Goal: Task Accomplishment & Management: Complete application form

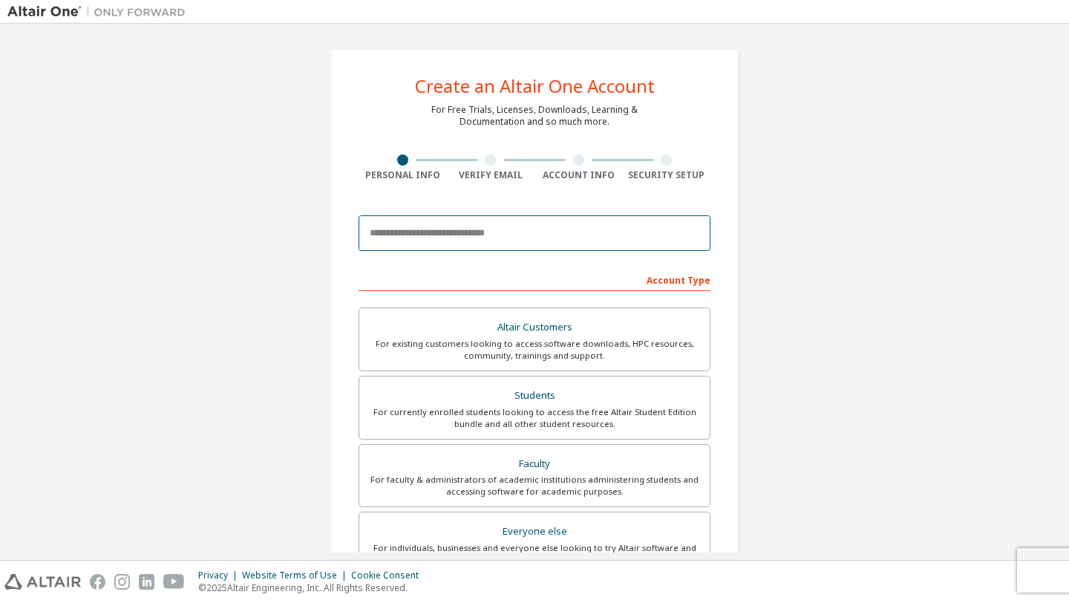
click at [482, 234] on input "email" at bounding box center [534, 233] width 352 height 36
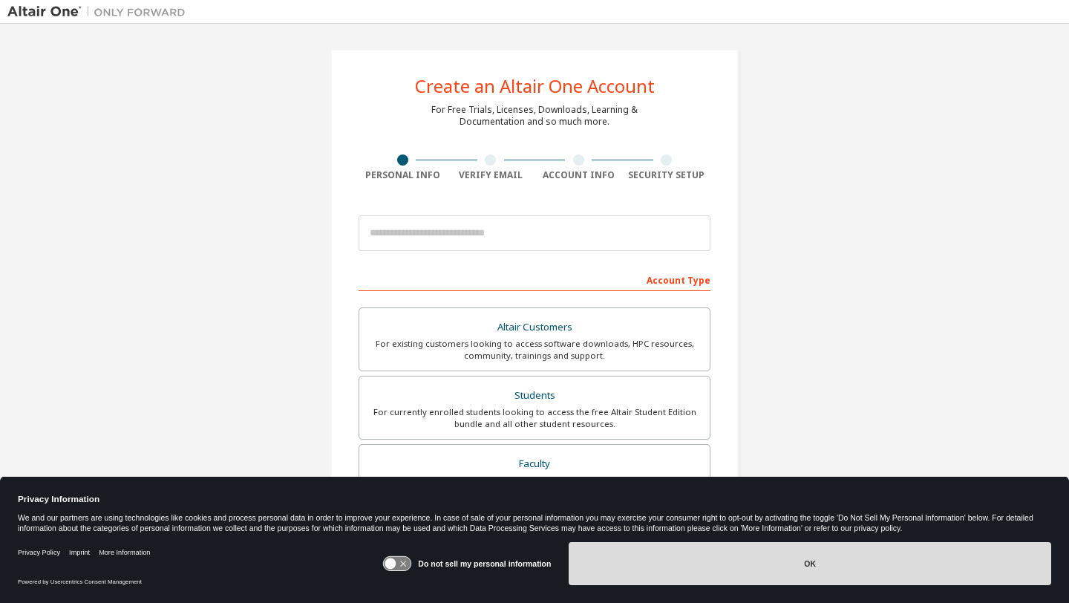
click at [741, 548] on button "OK" at bounding box center [809, 563] width 482 height 43
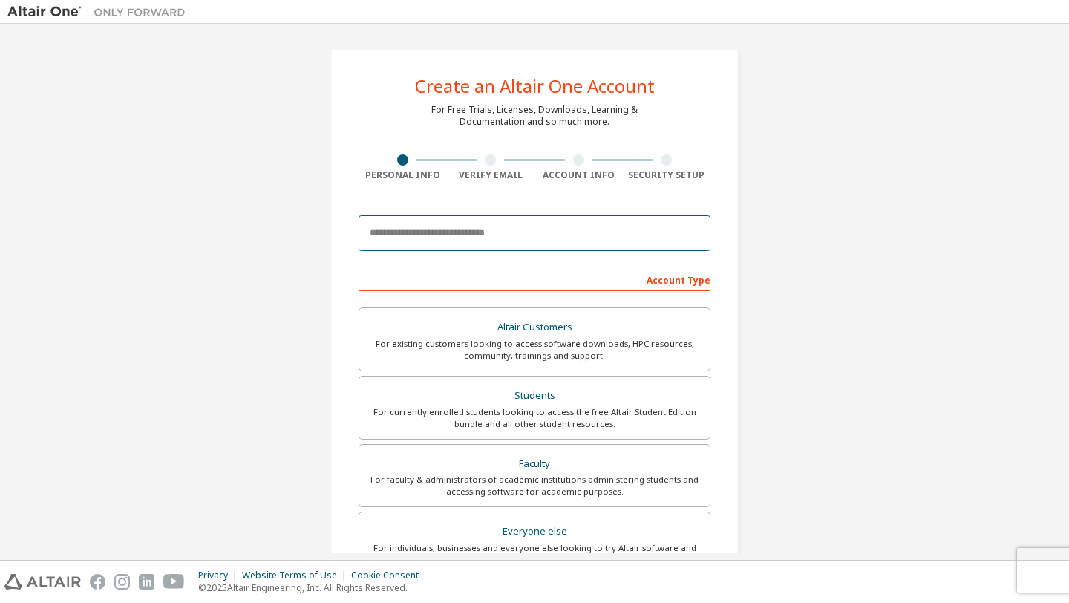
click at [539, 249] on input "email" at bounding box center [534, 233] width 352 height 36
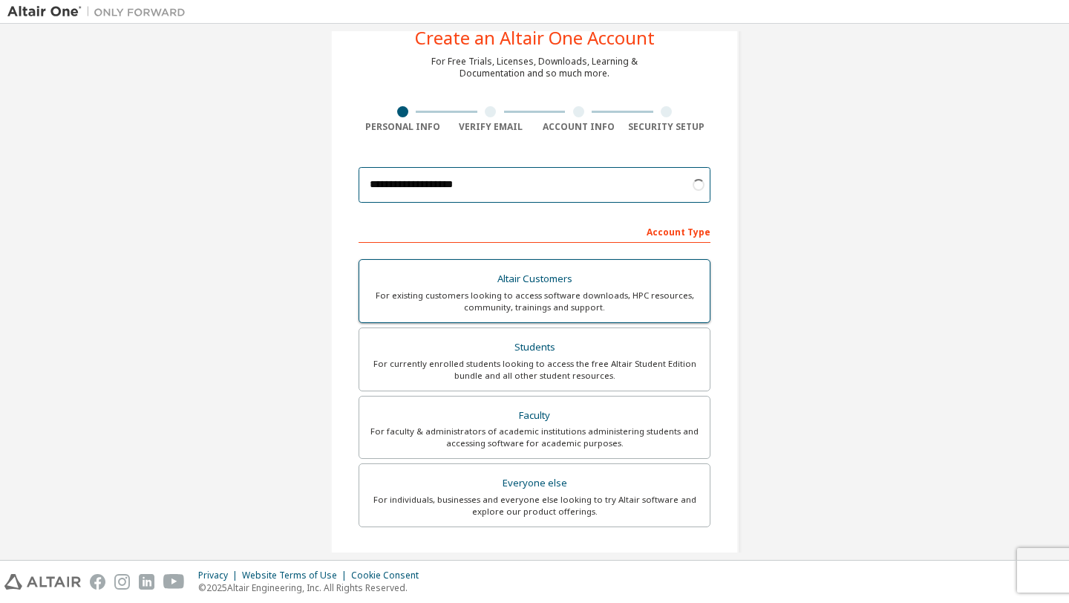
scroll to position [53, 0]
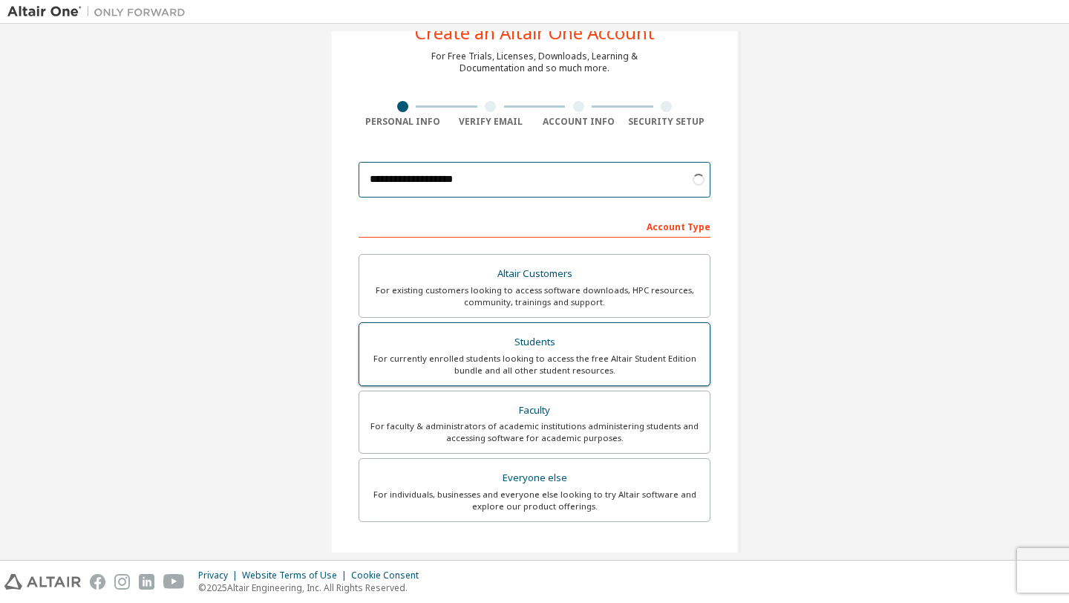
type input "**********"
click at [565, 357] on div "For currently enrolled students looking to access the free Altair Student Editi…" at bounding box center [534, 364] width 332 height 24
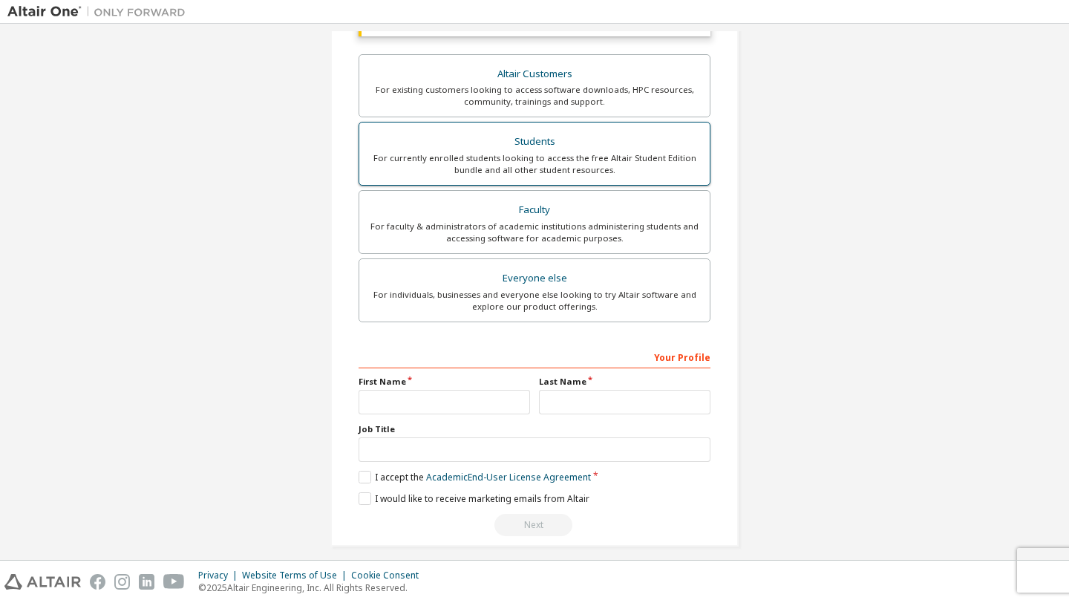
scroll to position [304, 0]
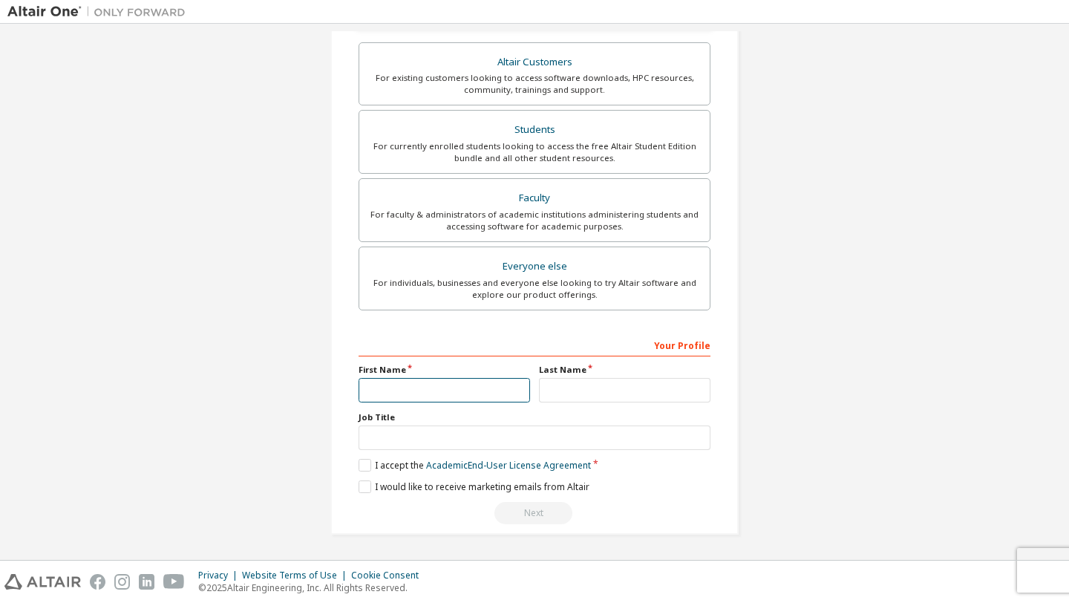
click at [439, 381] on input "text" at bounding box center [443, 390] width 171 height 24
type input "*"
type input "****"
click at [639, 394] on input "text" at bounding box center [624, 390] width 171 height 24
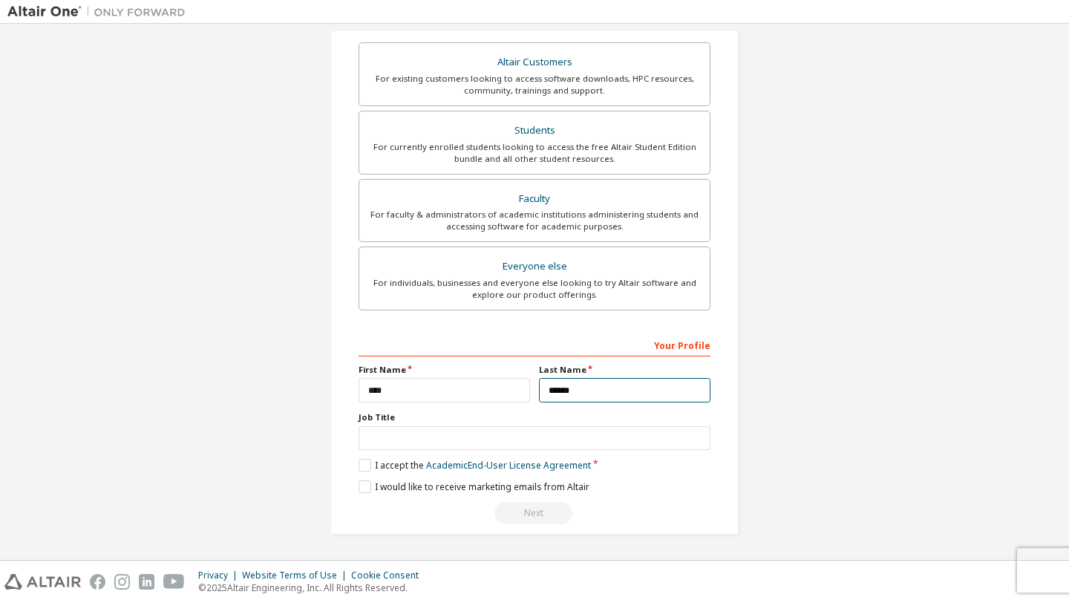
type input "******"
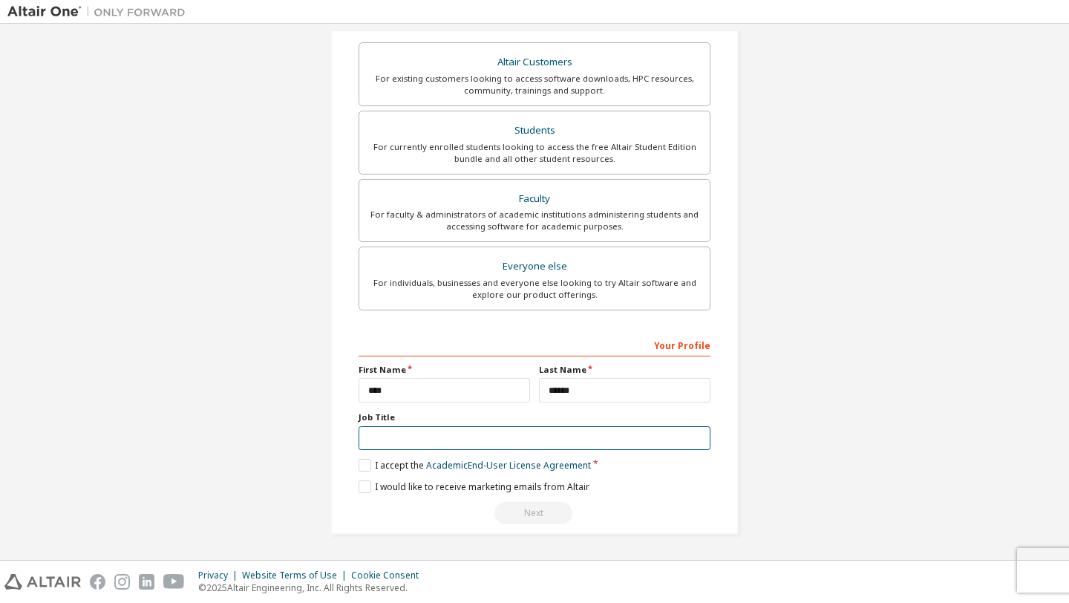
click at [495, 437] on input "text" at bounding box center [534, 438] width 352 height 24
type input "*******"
click at [359, 465] on label "I accept the Academic End-User License Agreement" at bounding box center [474, 465] width 232 height 13
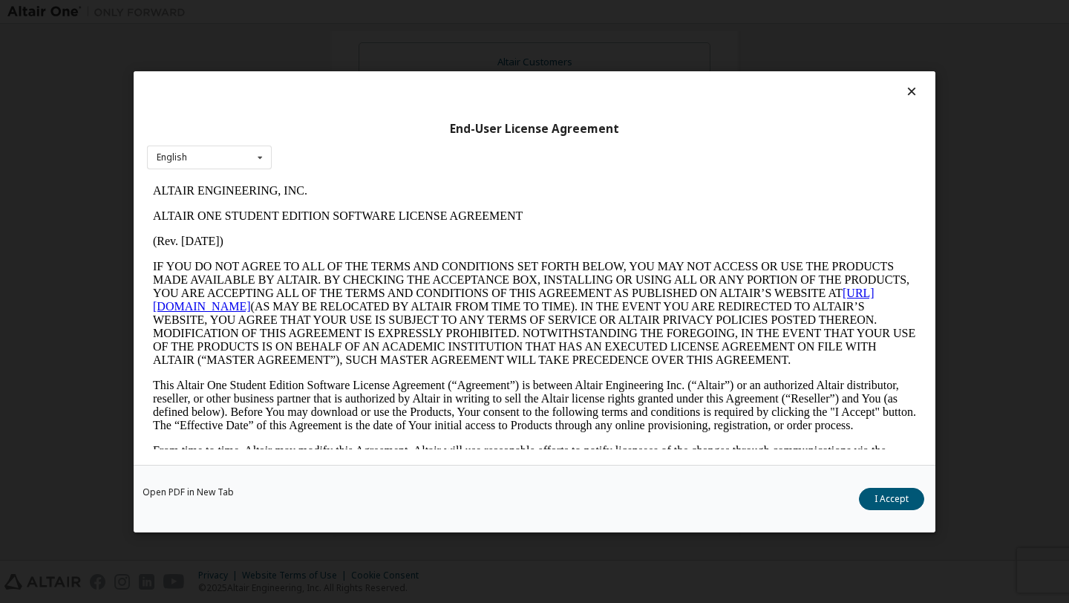
scroll to position [0, 0]
click at [885, 498] on button "I Accept" at bounding box center [891, 498] width 65 height 22
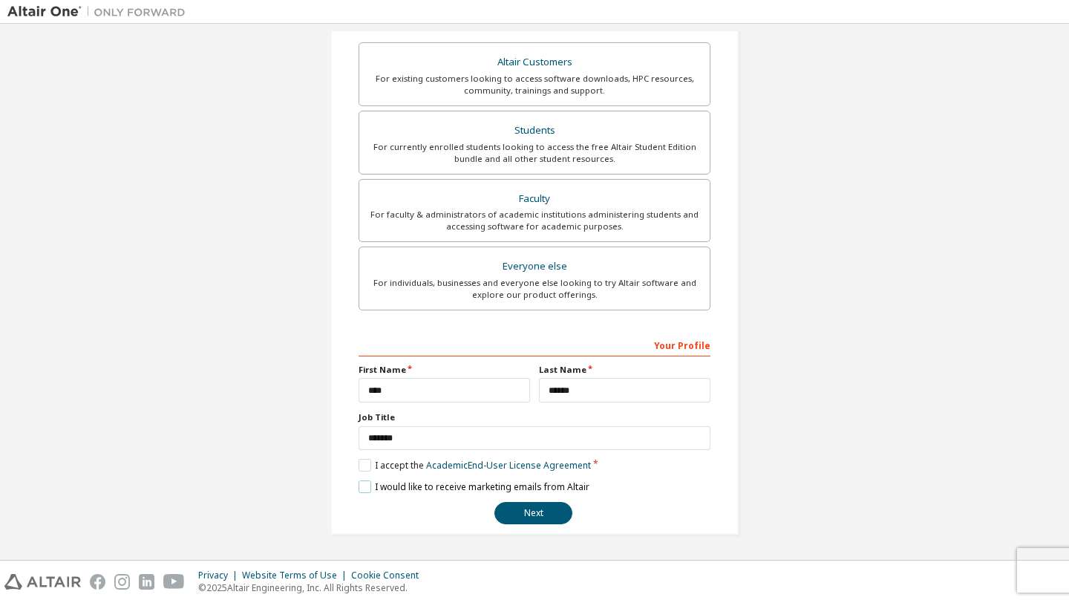
click at [370, 485] on label "I would like to receive marketing emails from Altair" at bounding box center [473, 486] width 231 height 13
click at [537, 519] on button "Next" at bounding box center [533, 513] width 78 height 22
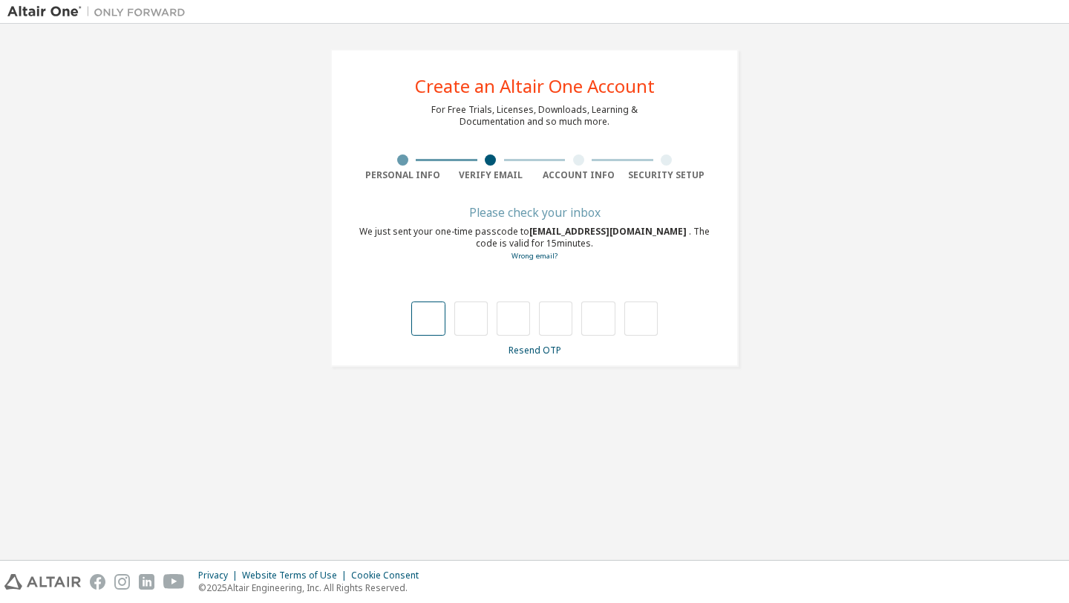
type input "*"
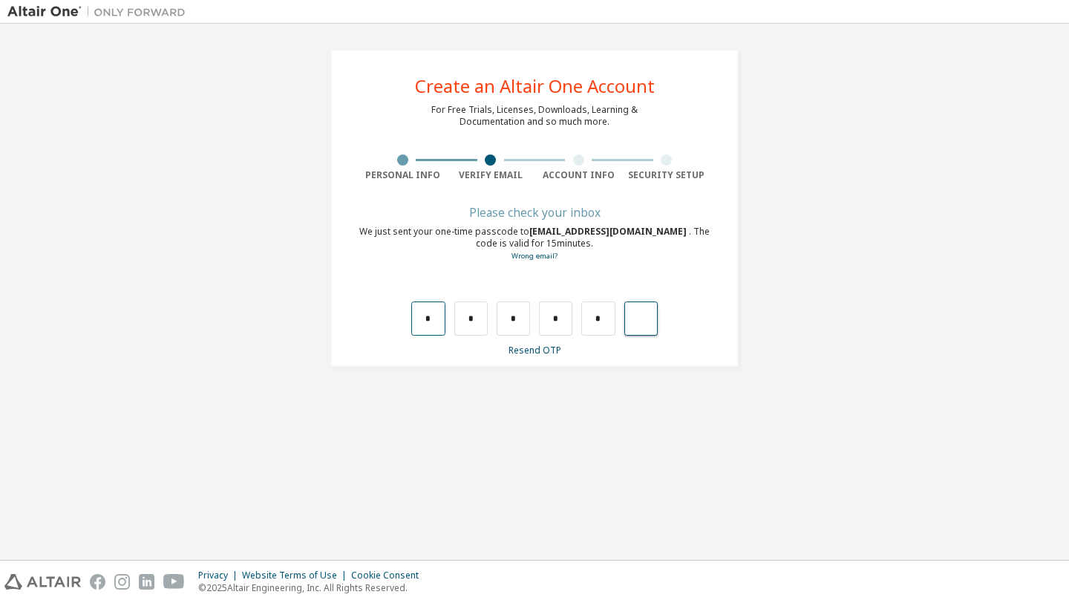
type input "*"
